Goal: Transaction & Acquisition: Purchase product/service

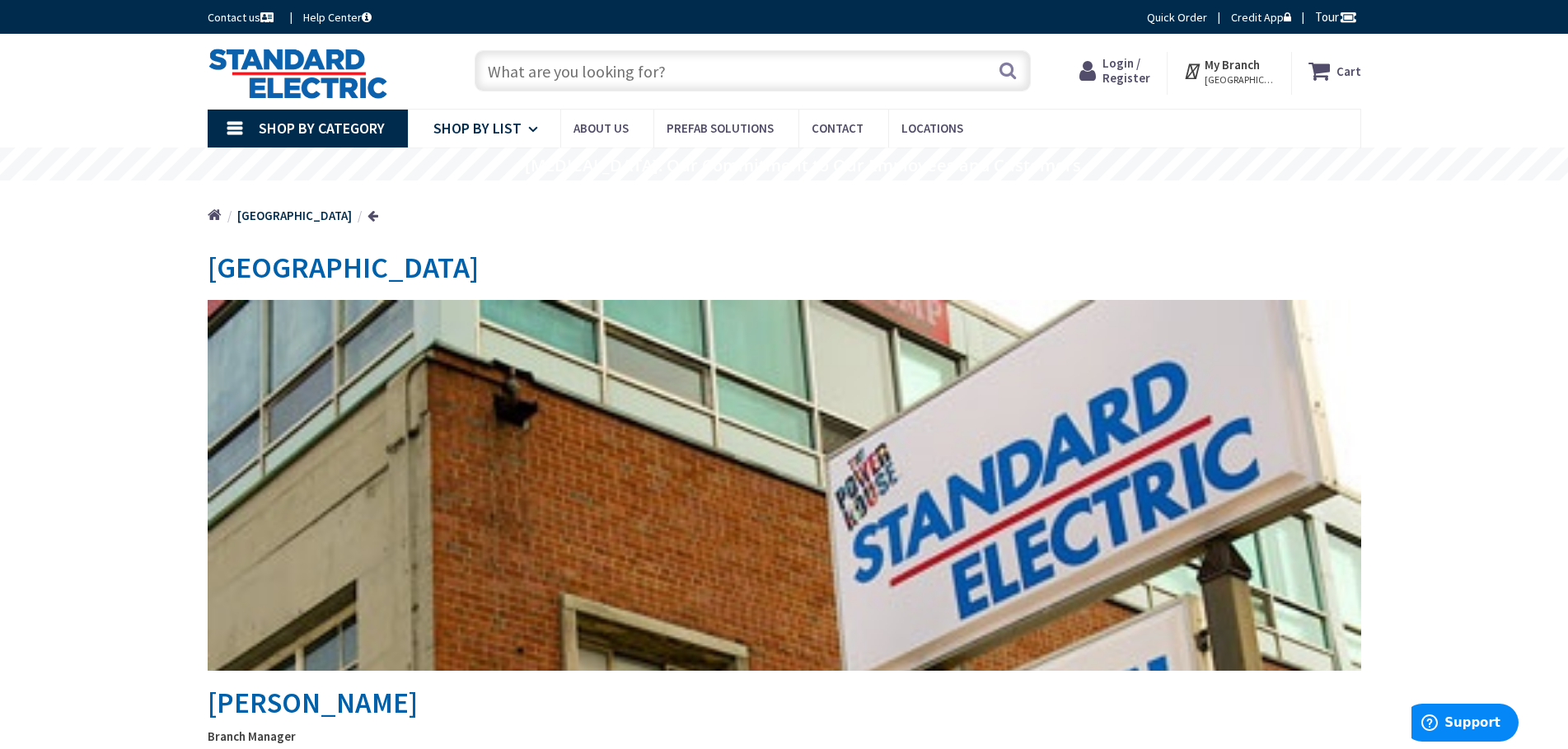
click at [503, 133] on span "Shop By List" at bounding box center [477, 128] width 88 height 19
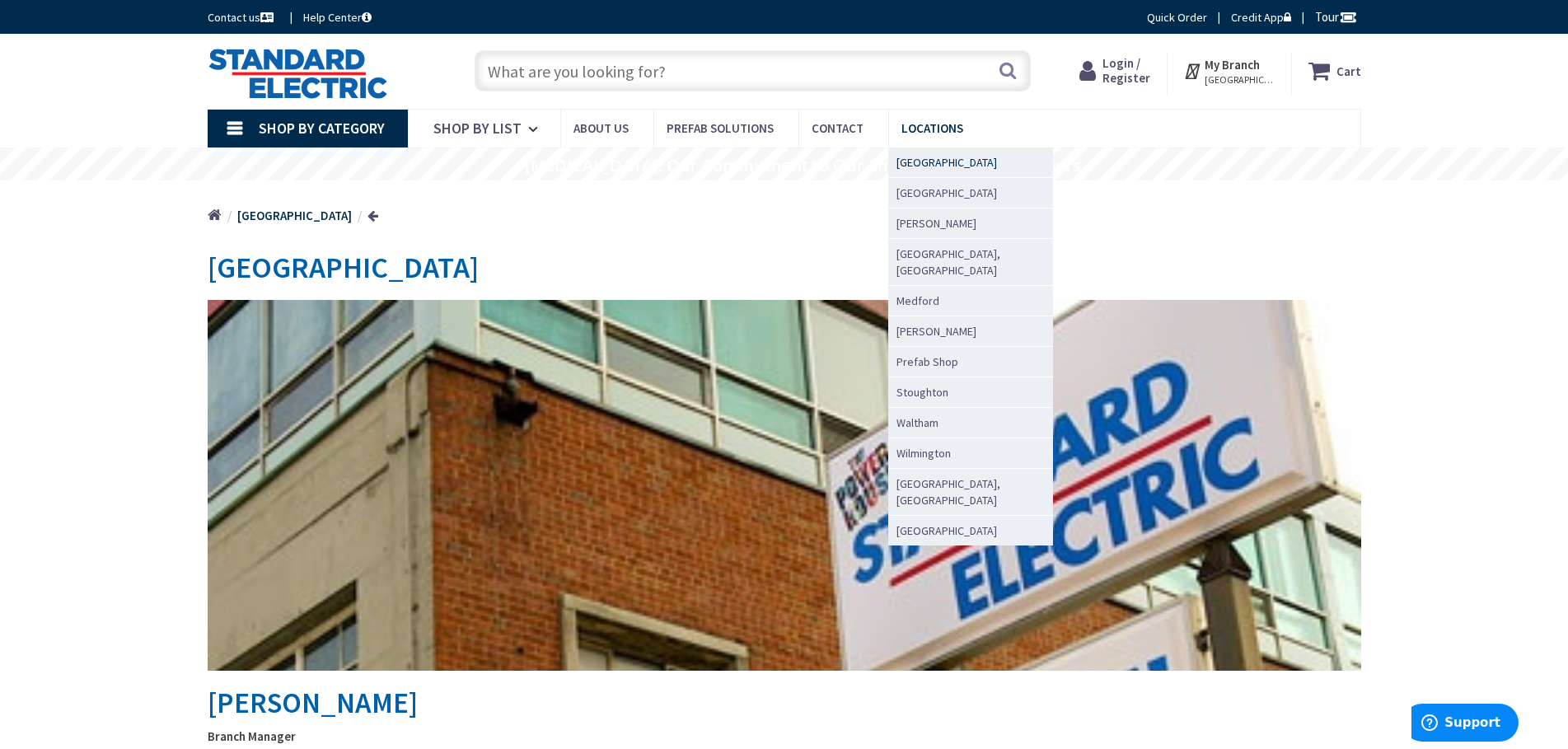
click at [915, 158] on span "[GEOGRAPHIC_DATA]" at bounding box center [947, 162] width 100 height 16
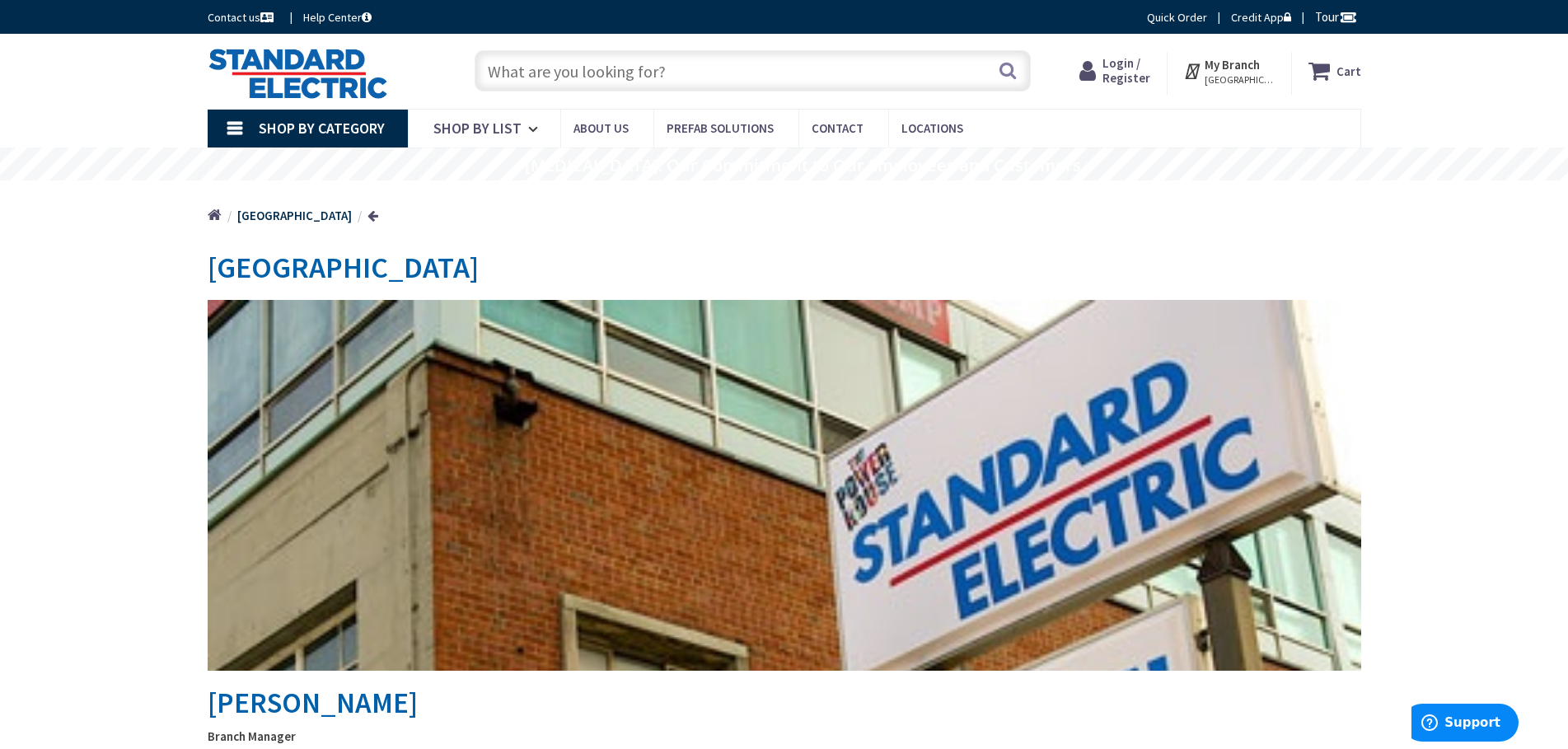
click at [518, 73] on input "text" at bounding box center [753, 71] width 556 height 42
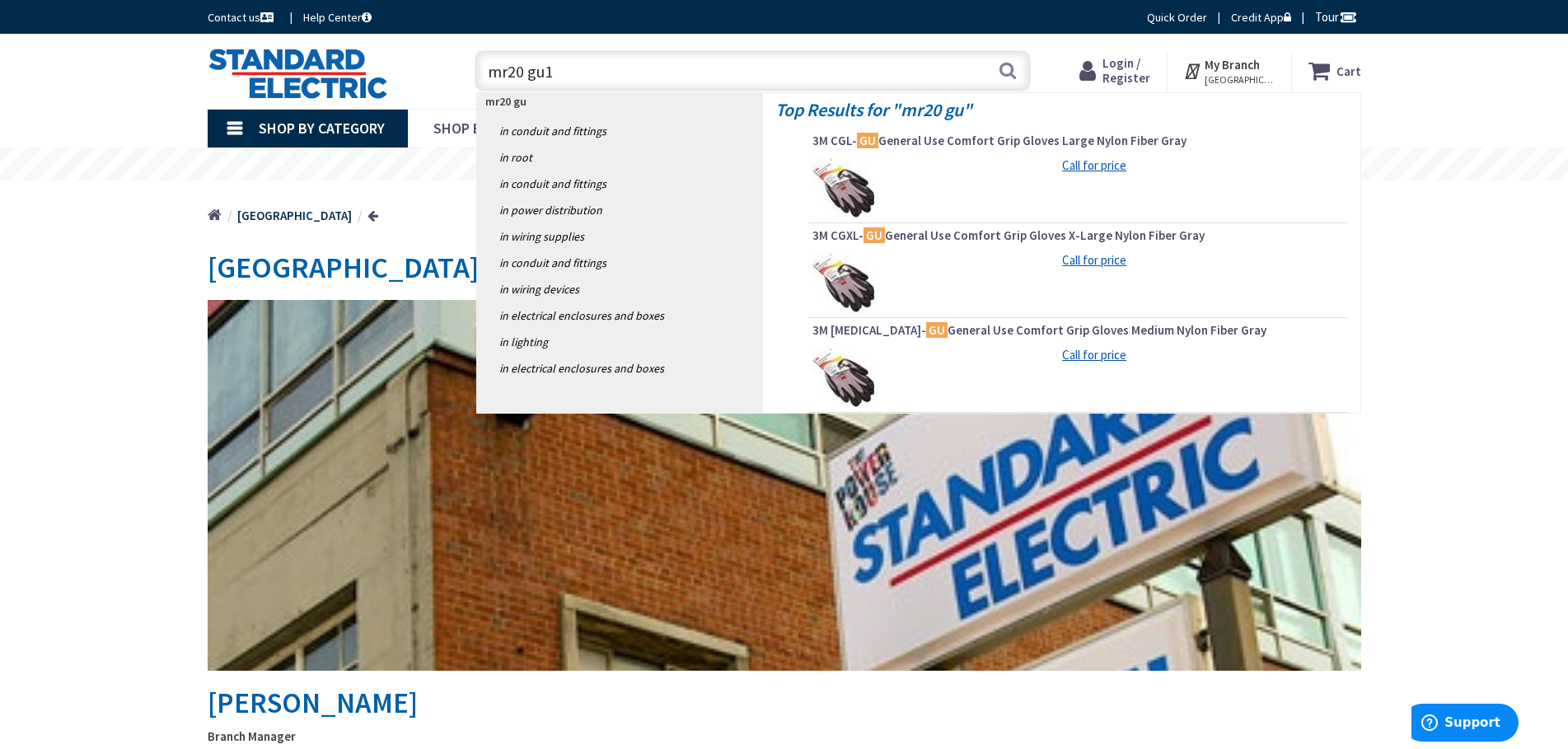
type input "mr20 gu10"
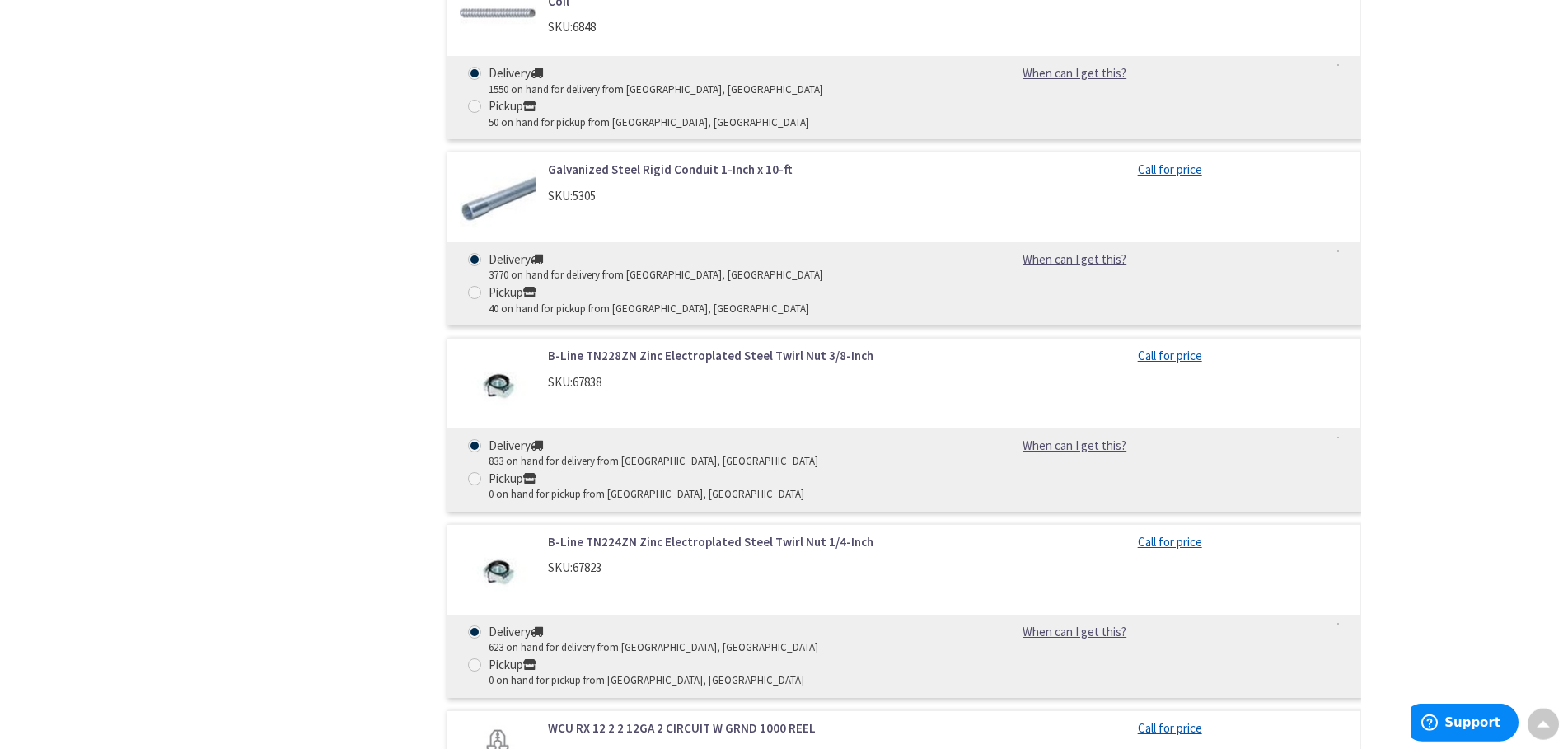
scroll to position [3025, 0]
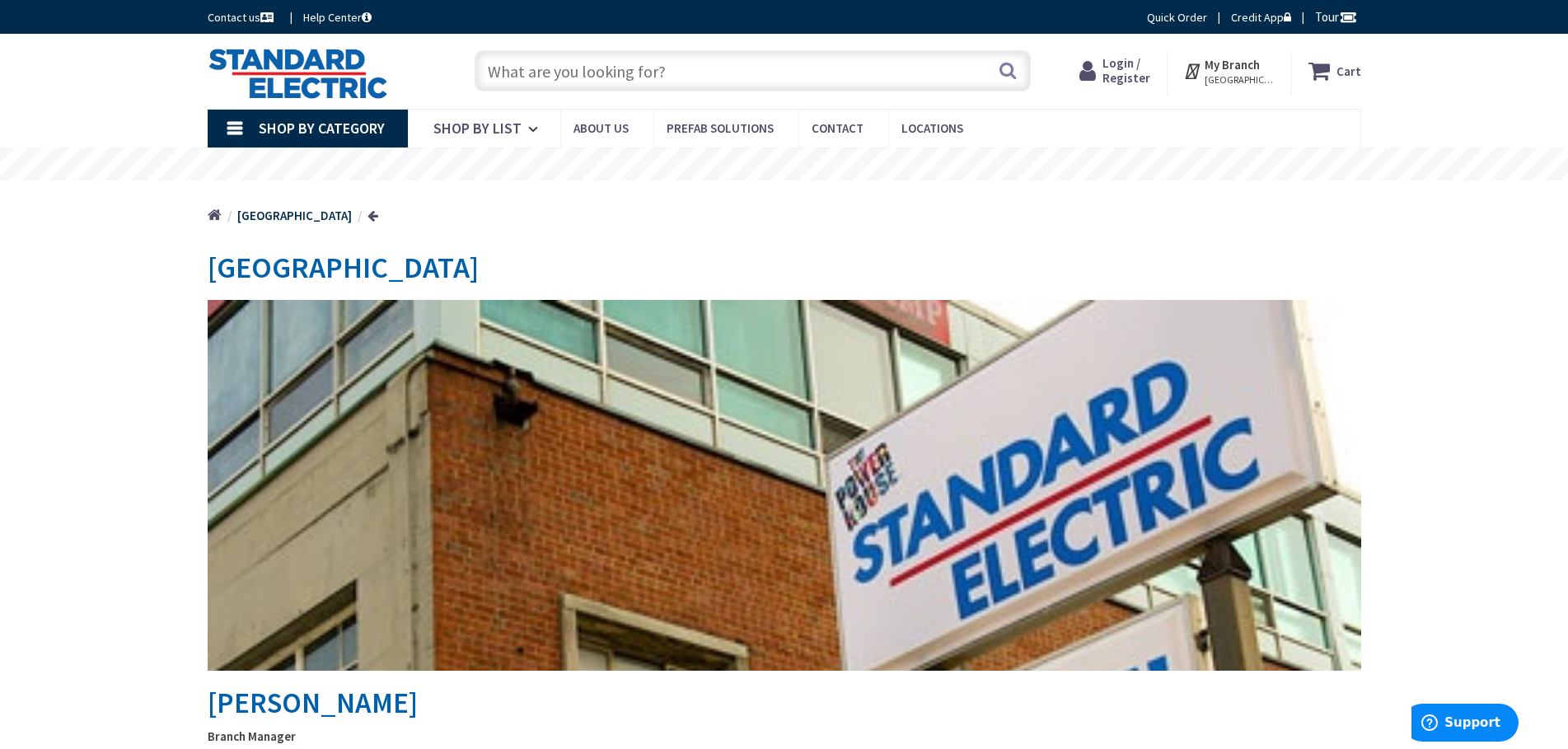
click at [518, 74] on input "text" at bounding box center [753, 71] width 556 height 42
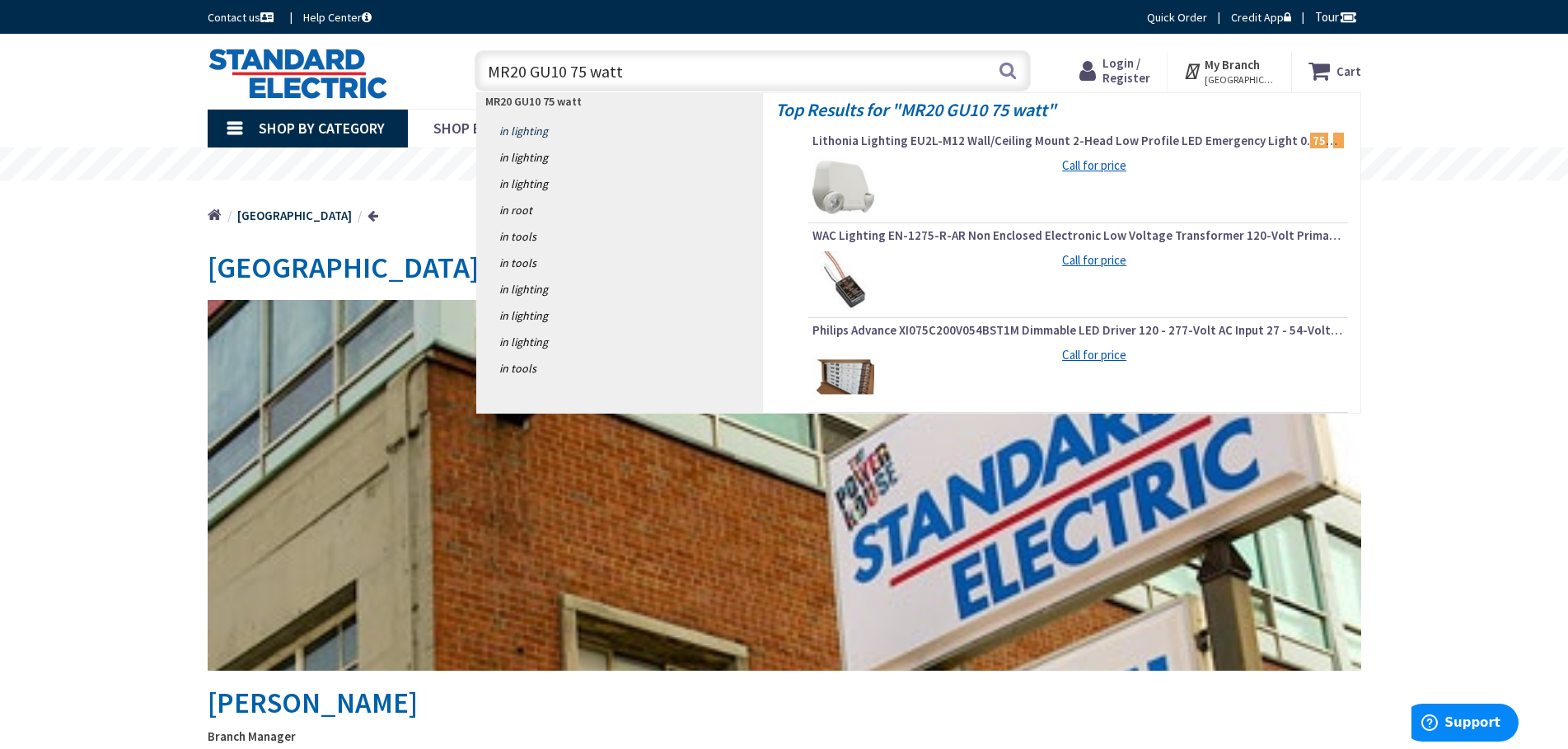
type input "MR20 GU10 75 watt"
click at [524, 129] on link "in Lighting" at bounding box center [619, 131] width 286 height 26
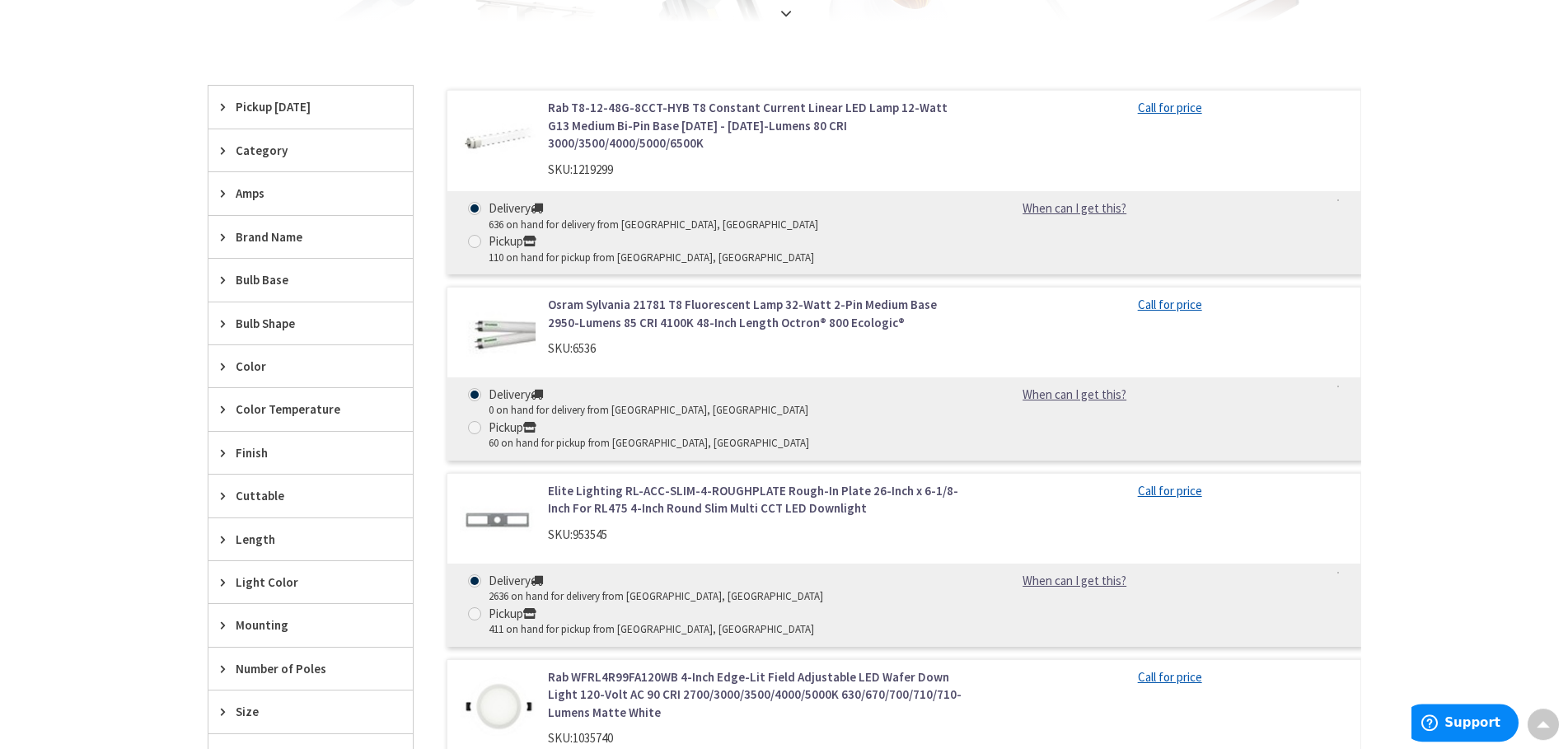
scroll to position [504, 0]
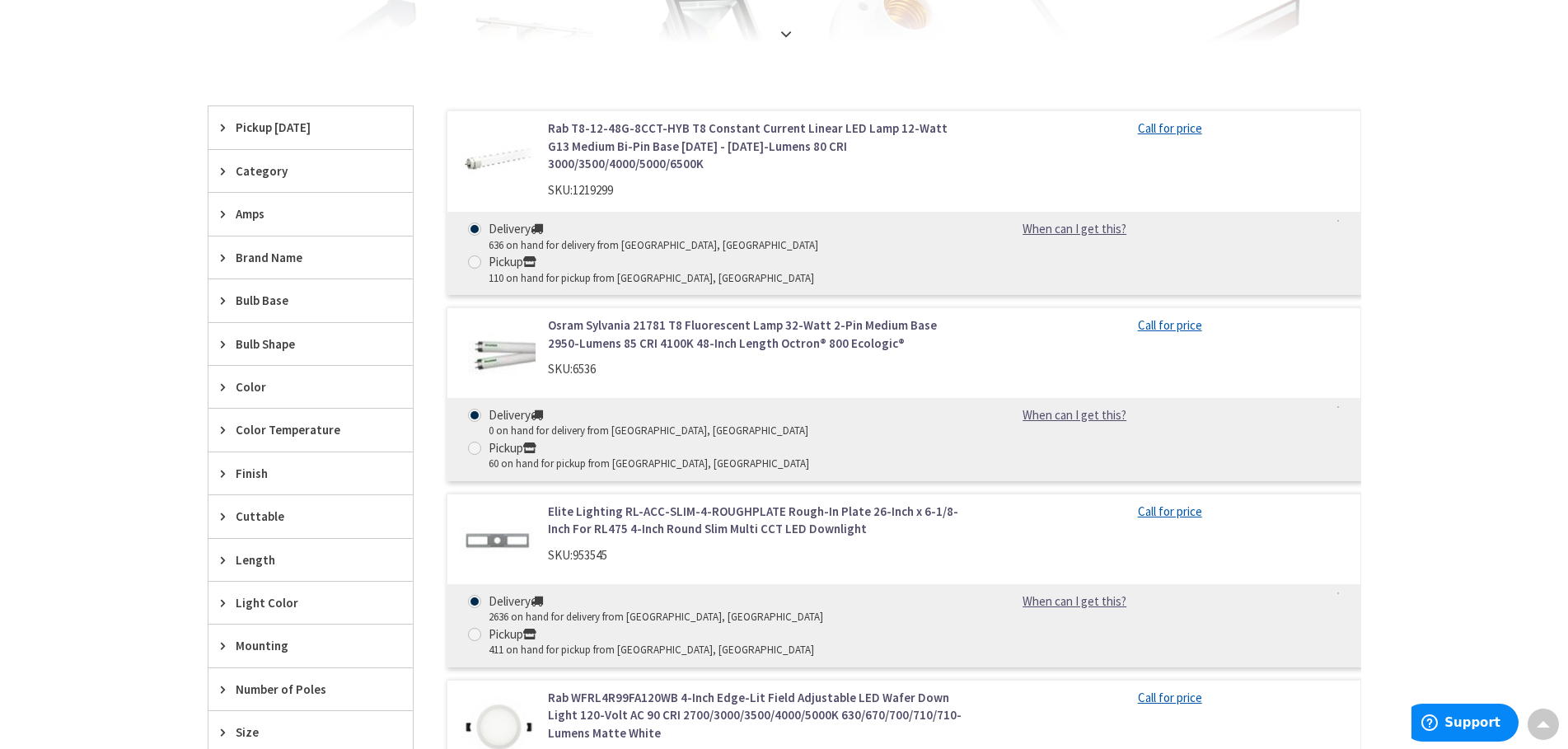
click at [229, 303] on icon at bounding box center [226, 300] width 12 height 12
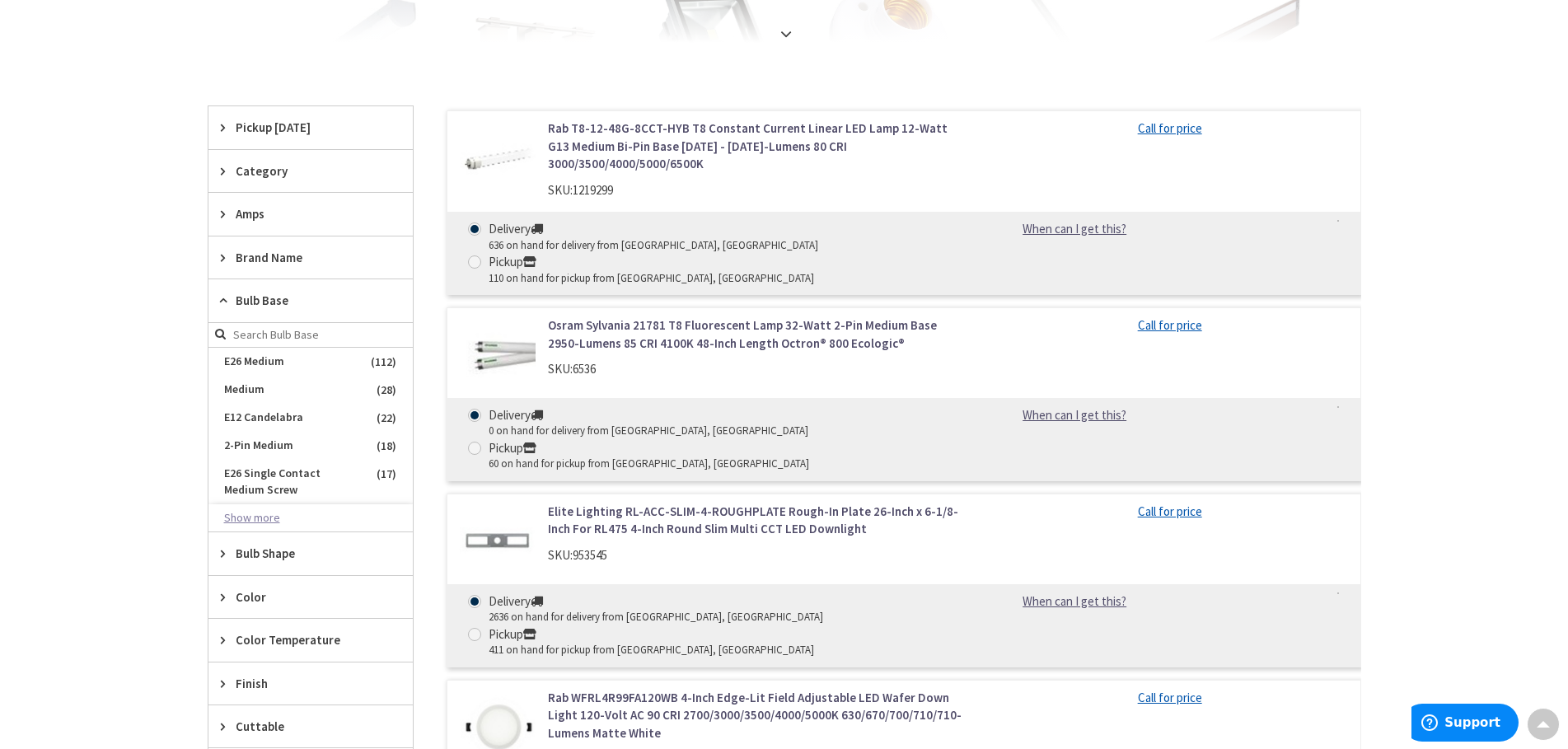
click at [267, 521] on button "Show more" at bounding box center [310, 518] width 204 height 28
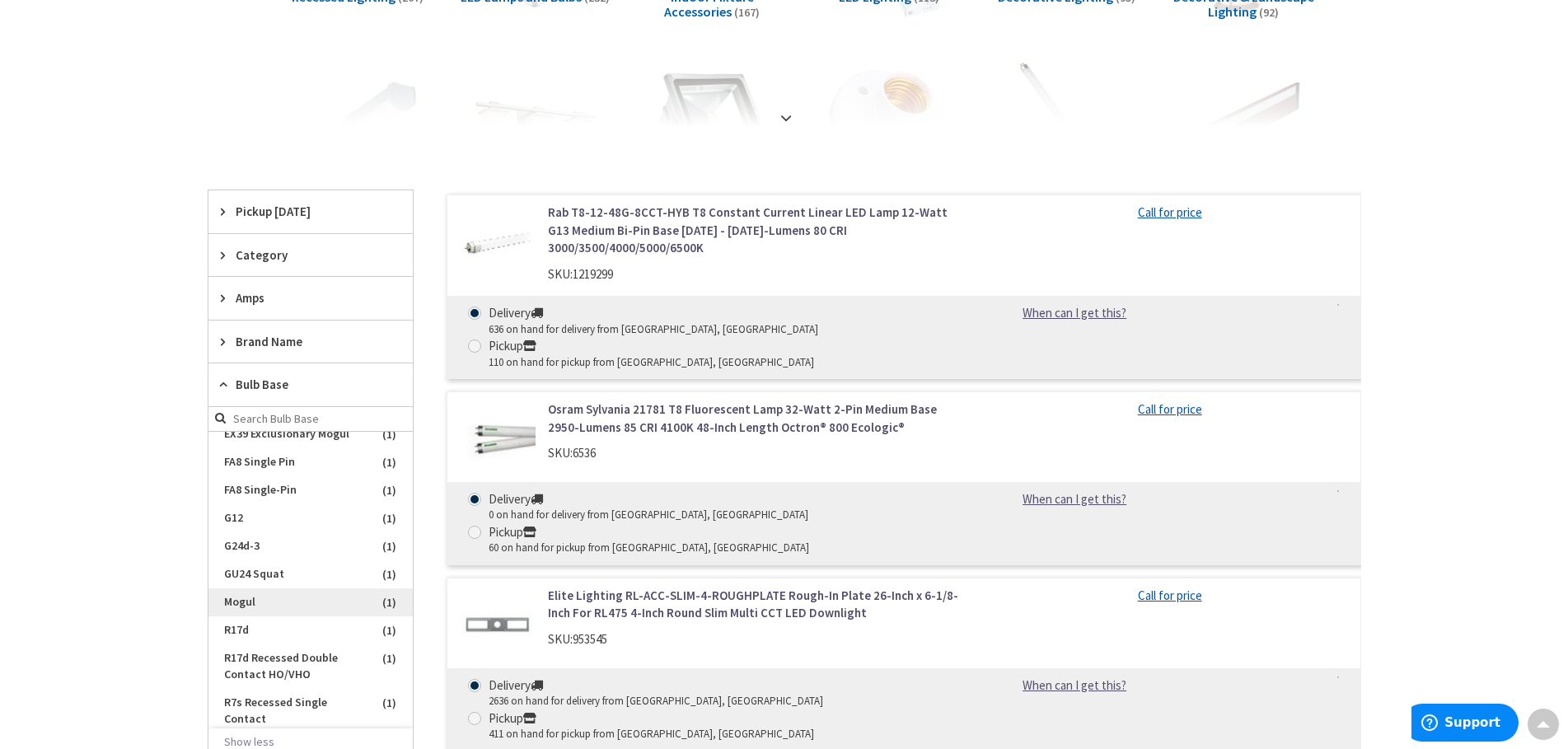
scroll to position [1862, 0]
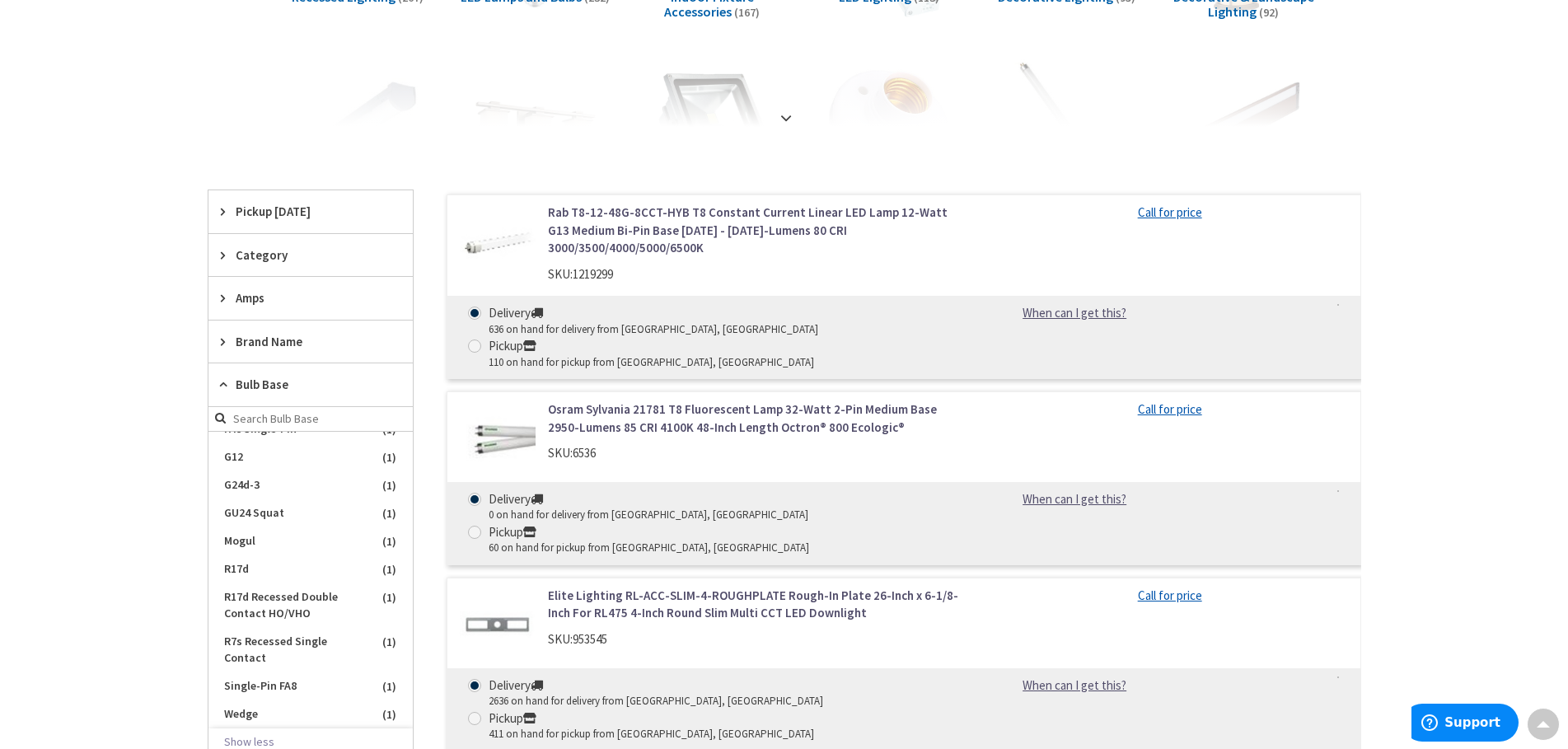
click at [221, 390] on icon at bounding box center [226, 384] width 12 height 12
click at [220, 384] on div "Bulb Base" at bounding box center [310, 384] width 204 height 42
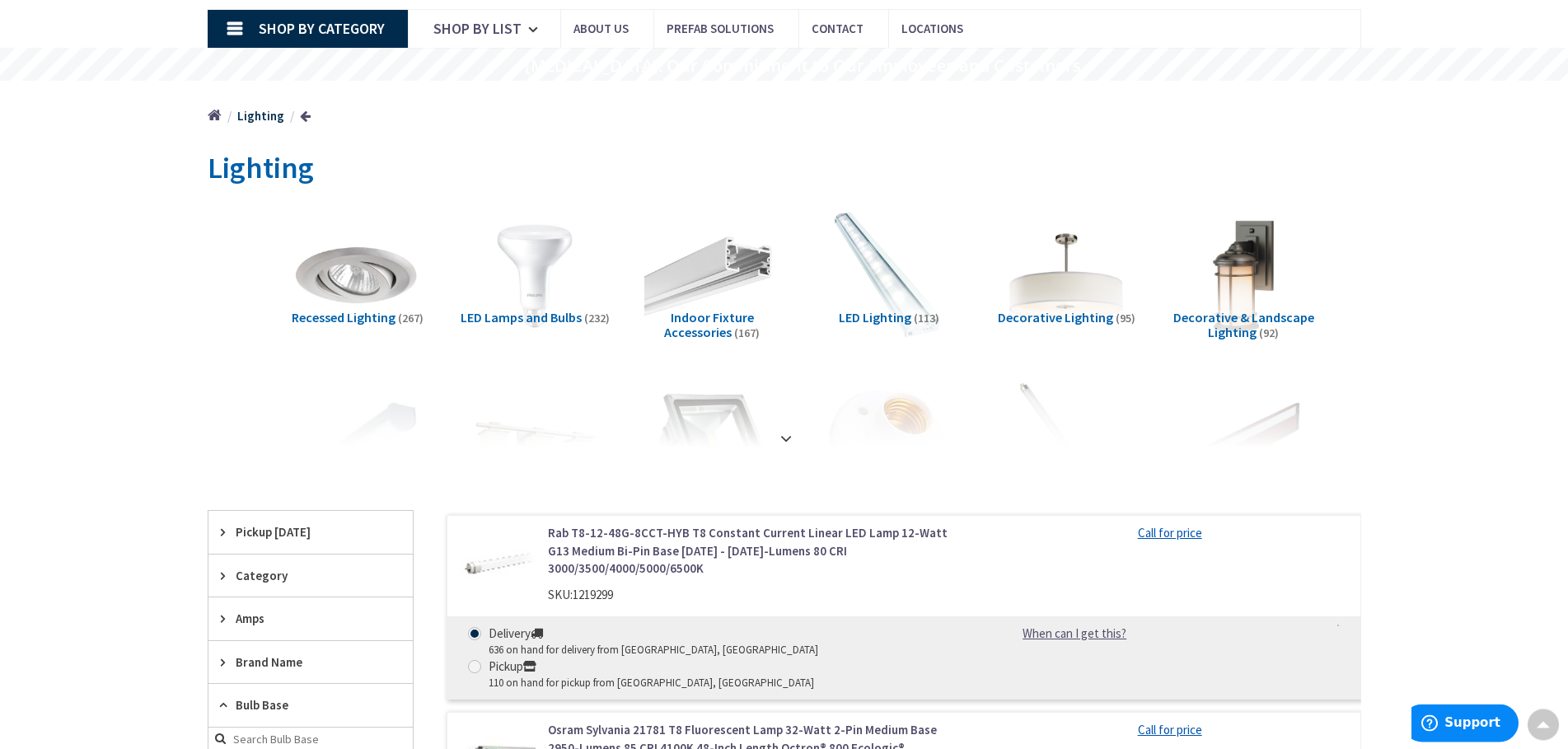
scroll to position [0, 0]
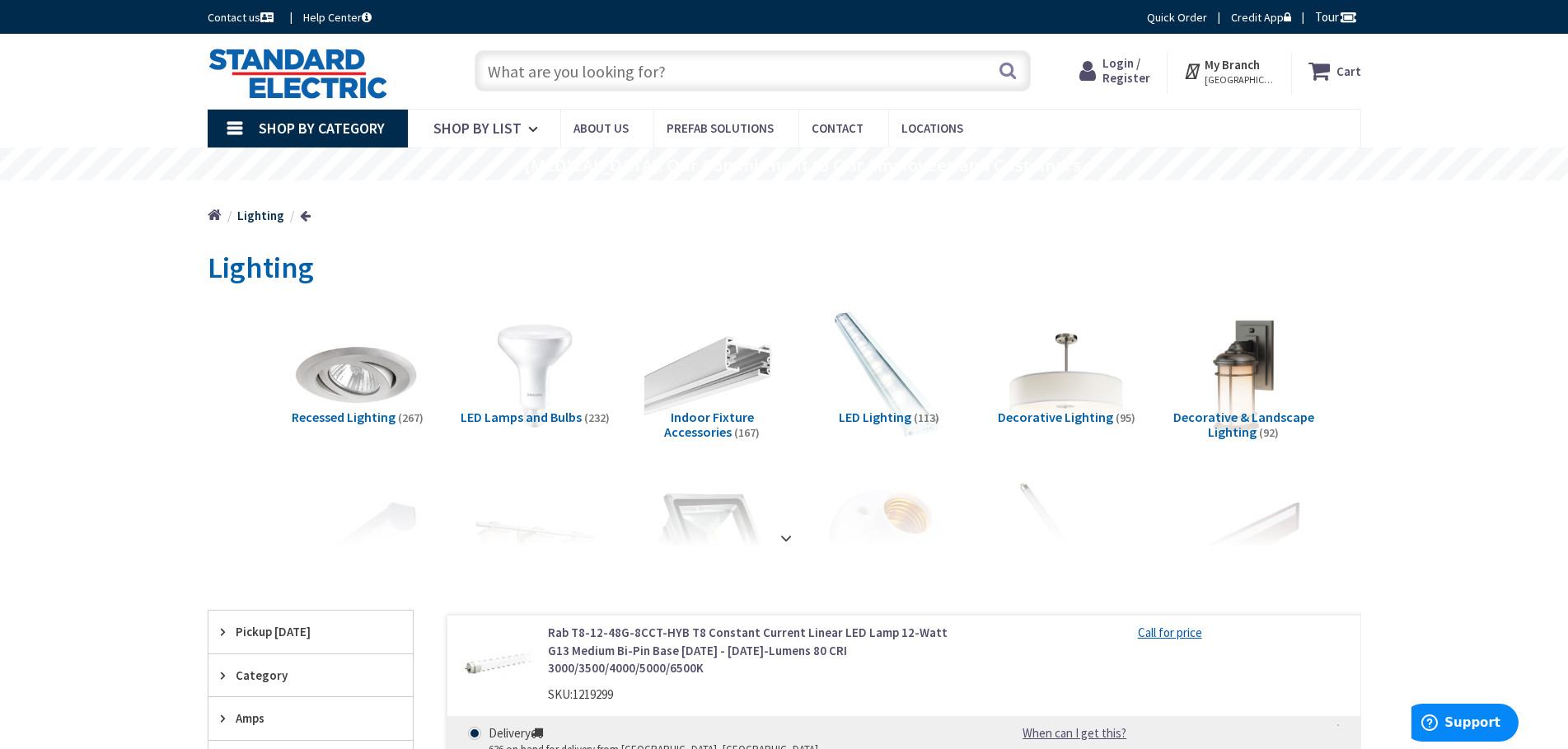
click at [528, 69] on input "text" at bounding box center [753, 71] width 556 height 42
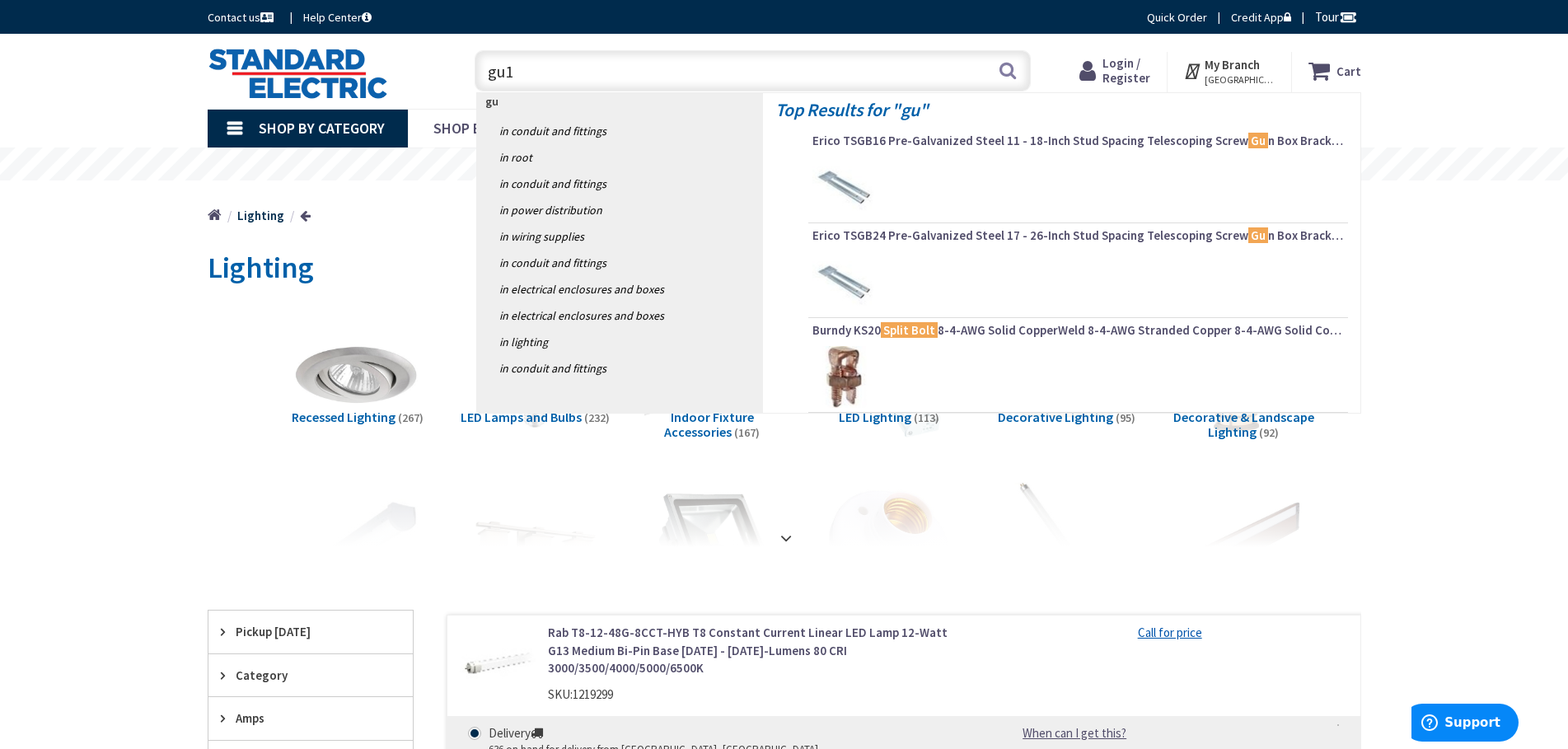
type input "gu10"
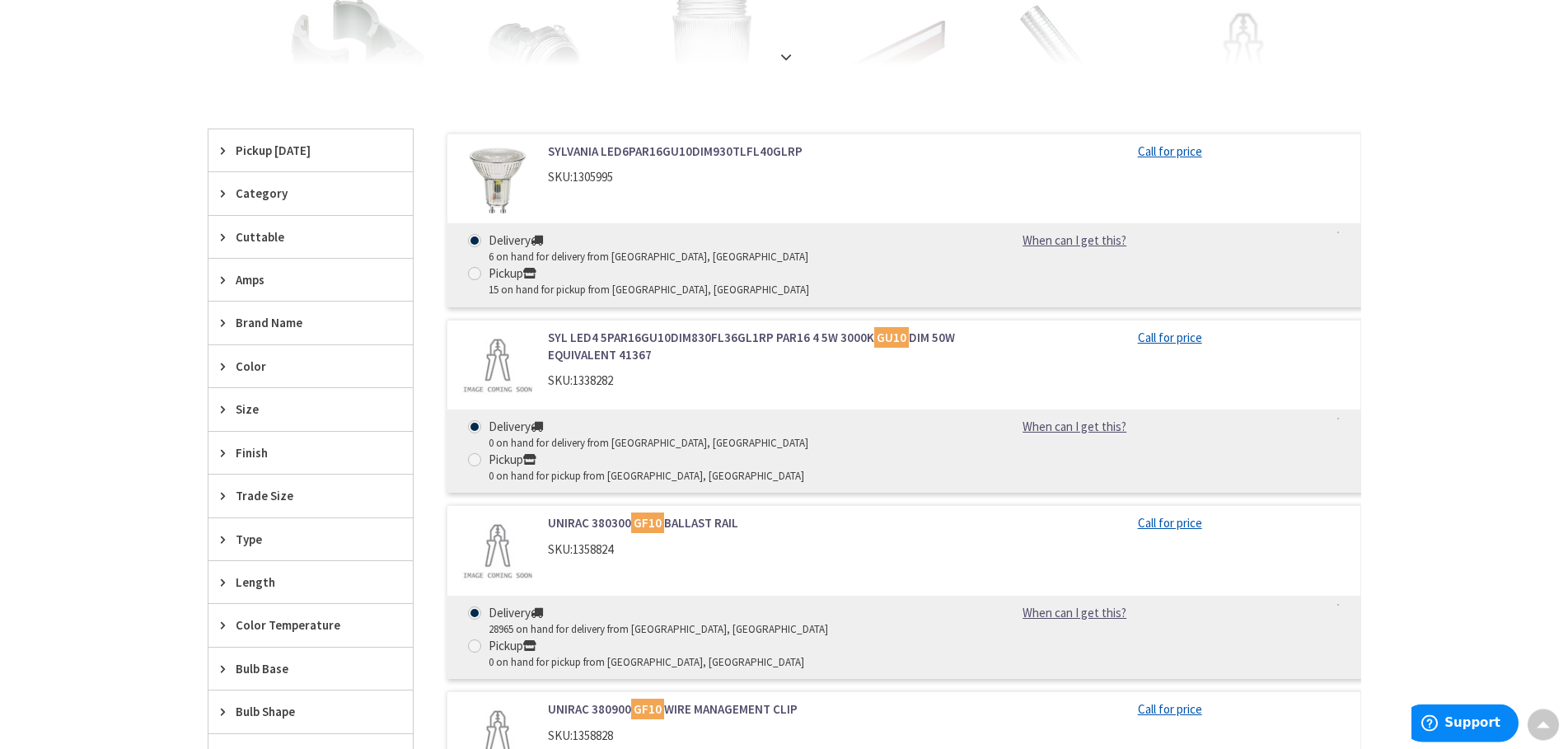
scroll to position [336, 0]
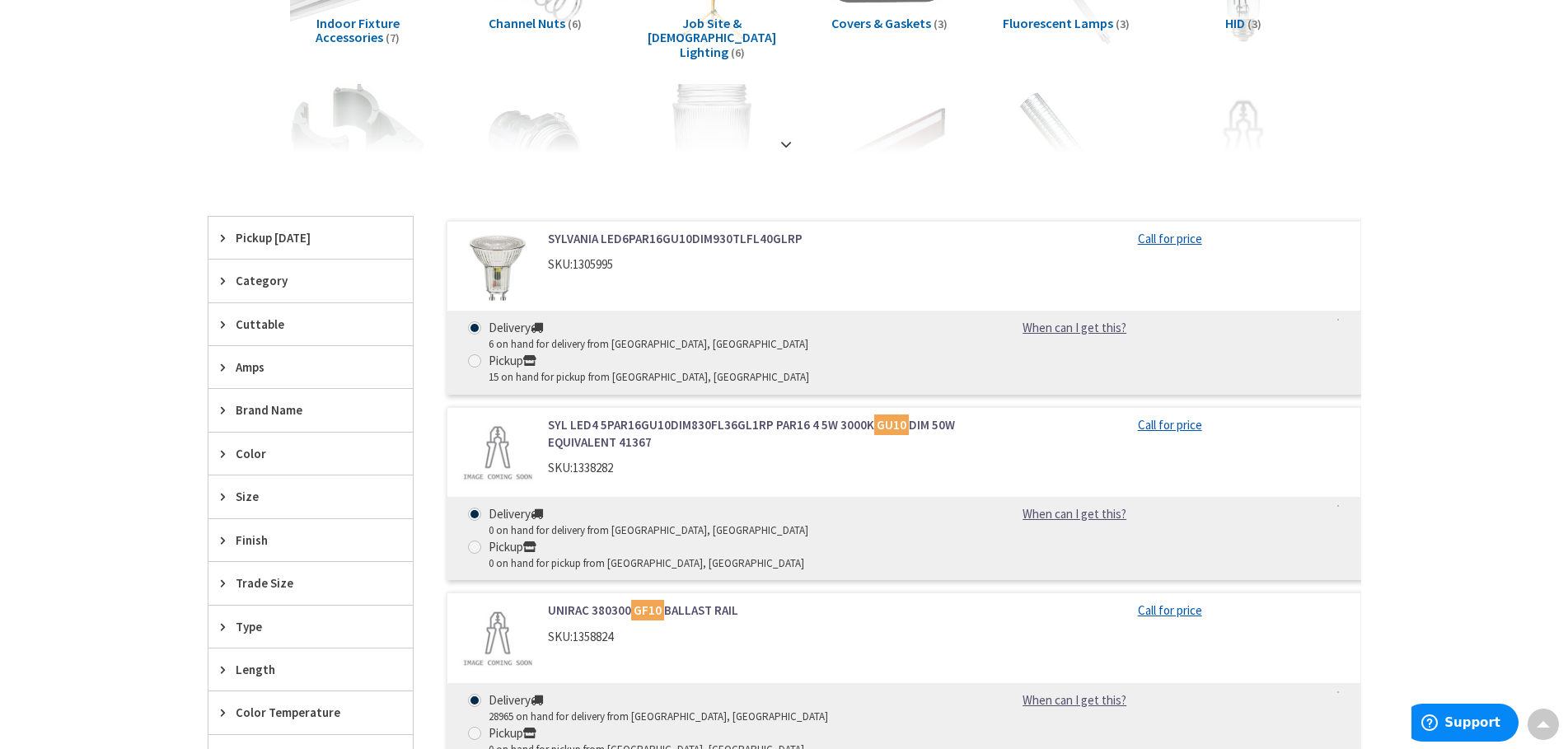
click at [678, 234] on link "SYLVANIA LED6PAR16GU10DIM930TLFL40GLRP" at bounding box center [757, 238] width 419 height 17
